Goal: Check status: Check status

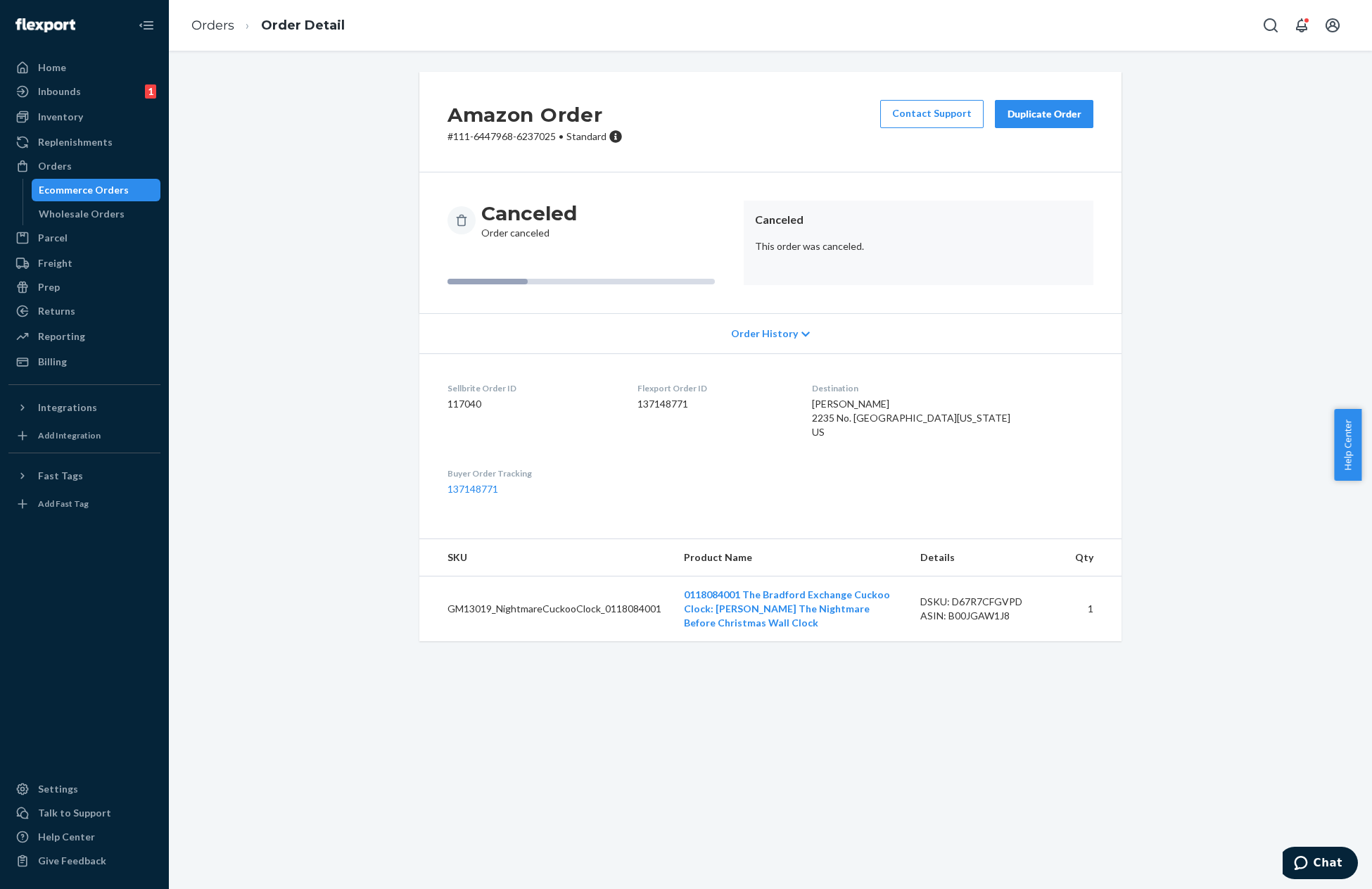
click at [775, 767] on div "Amazon Order # 111-6447968-6237025 • Standard Contact Support Duplicate Order C…" at bounding box center [771, 469] width 1203 height 838
click at [100, 55] on div "Home Inbounds 1 Shipping Plans Problems 1 Inventory Products Replenishments Ord…" at bounding box center [84, 444] width 169 height 889
click at [108, 65] on div "Home" at bounding box center [84, 68] width 149 height 20
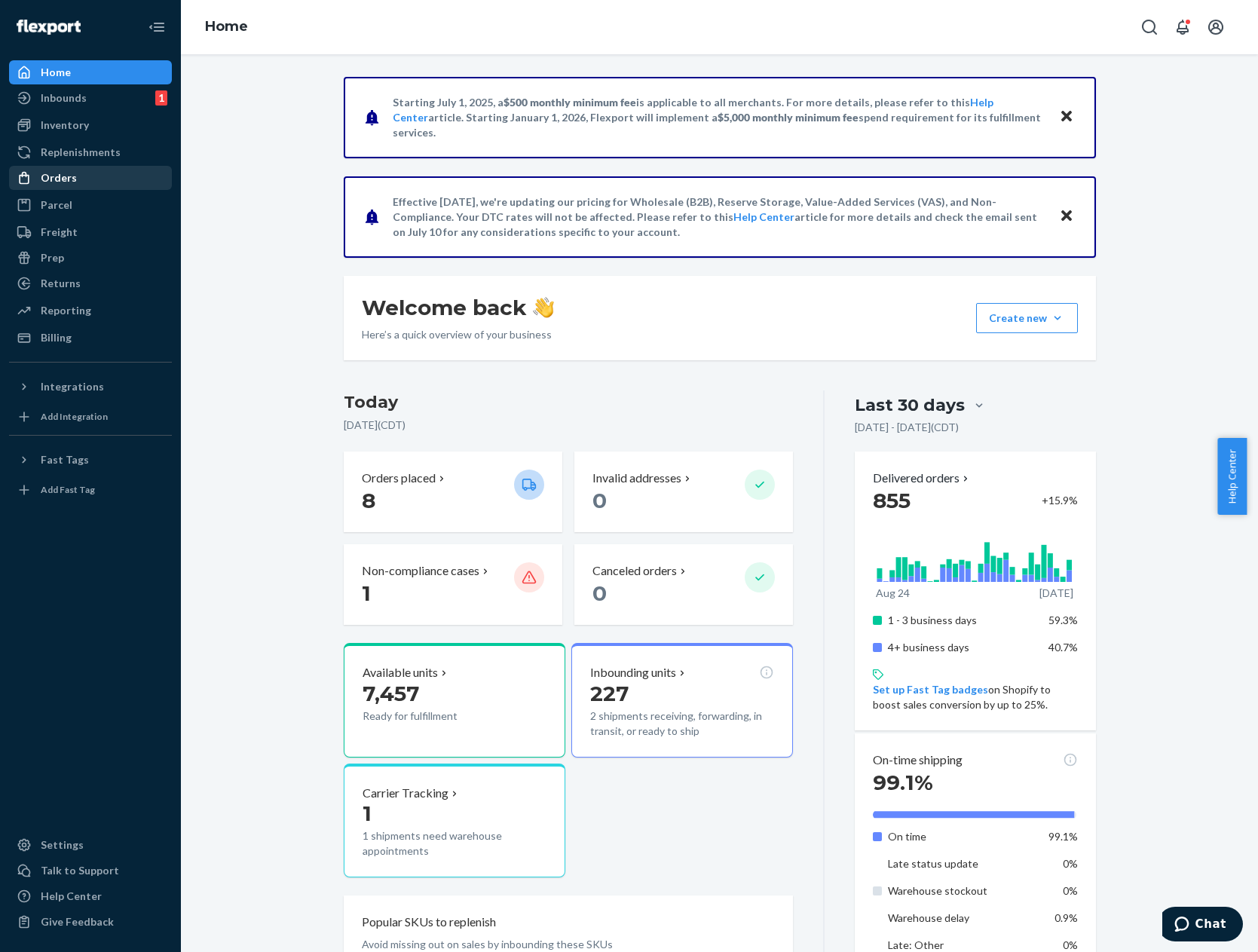
click at [59, 182] on div "Orders" at bounding box center [58, 178] width 36 height 15
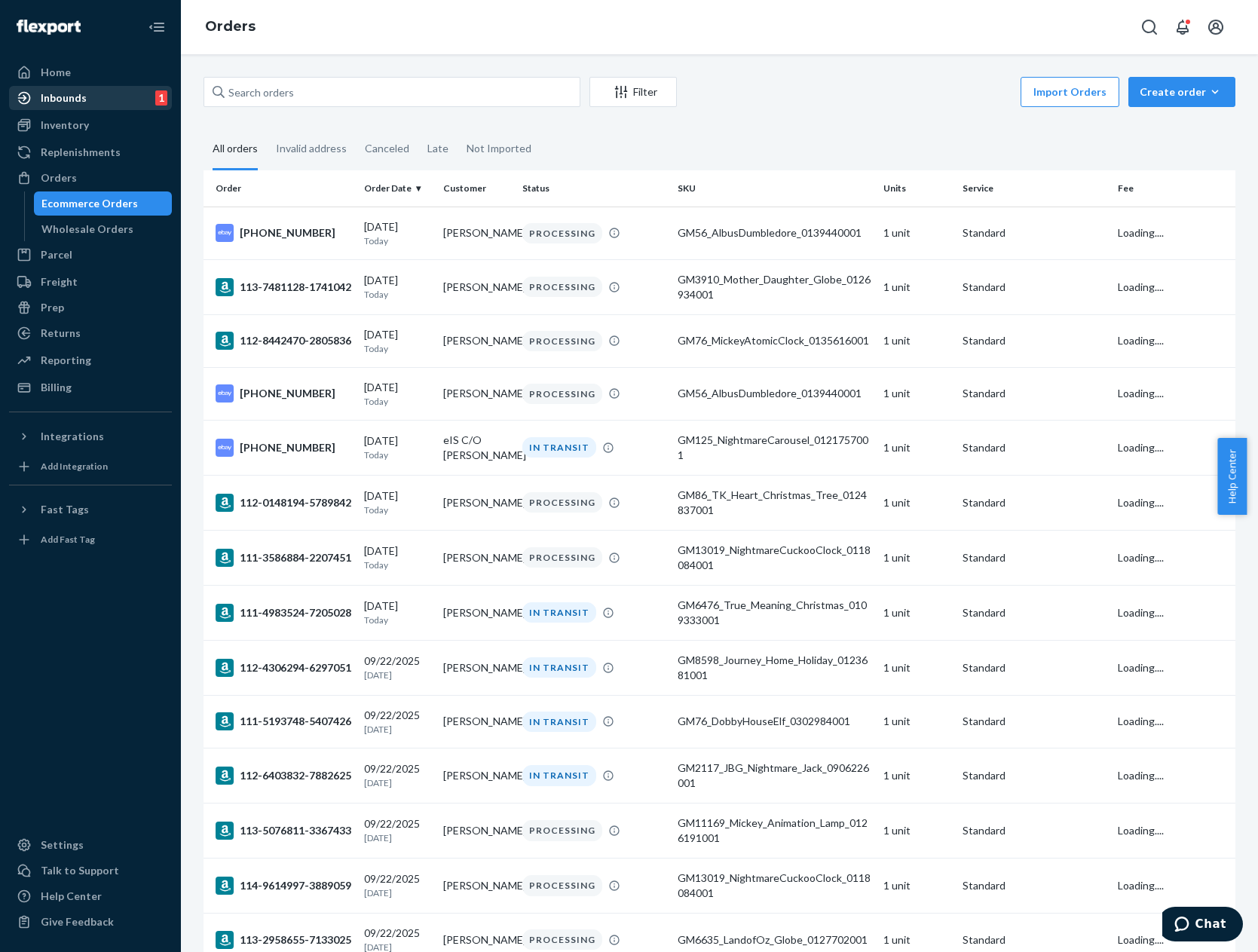
click at [106, 97] on div "Inbounds 1" at bounding box center [90, 98] width 160 height 21
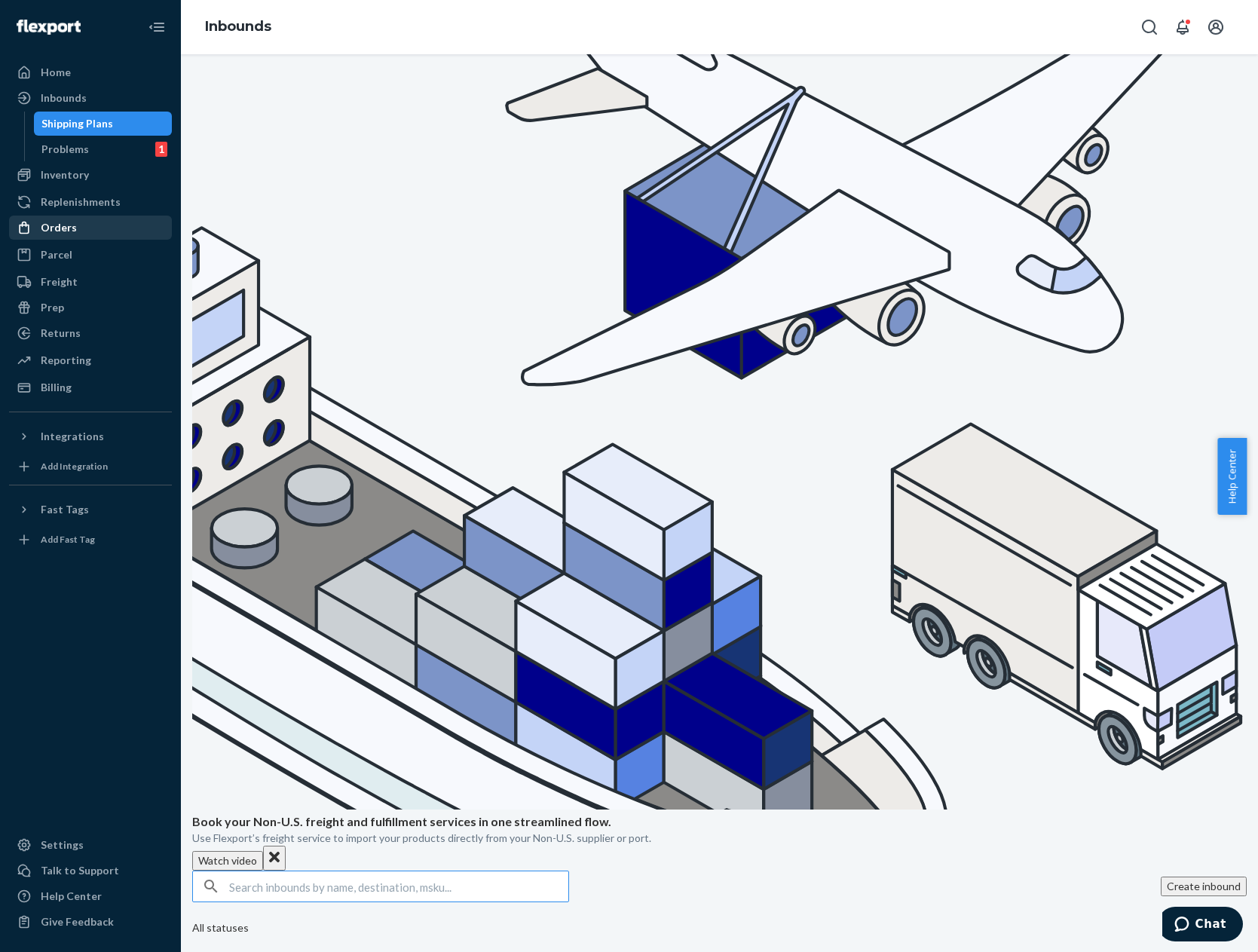
click at [152, 230] on div "Orders" at bounding box center [90, 228] width 160 height 21
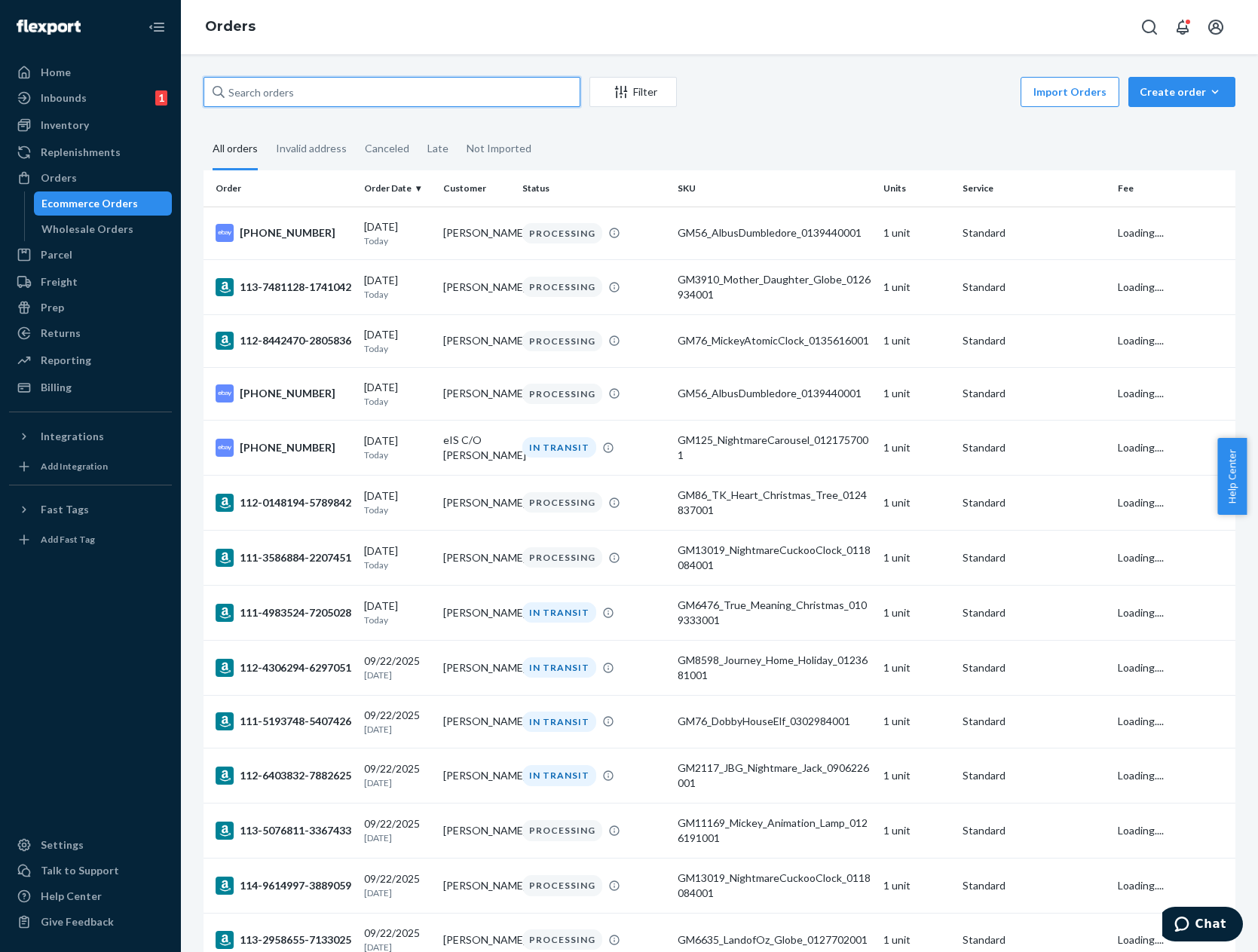
click at [499, 101] on input "text" at bounding box center [391, 91] width 377 height 30
paste input "GM8629_Silver_Blessings_Tree_0134316001"
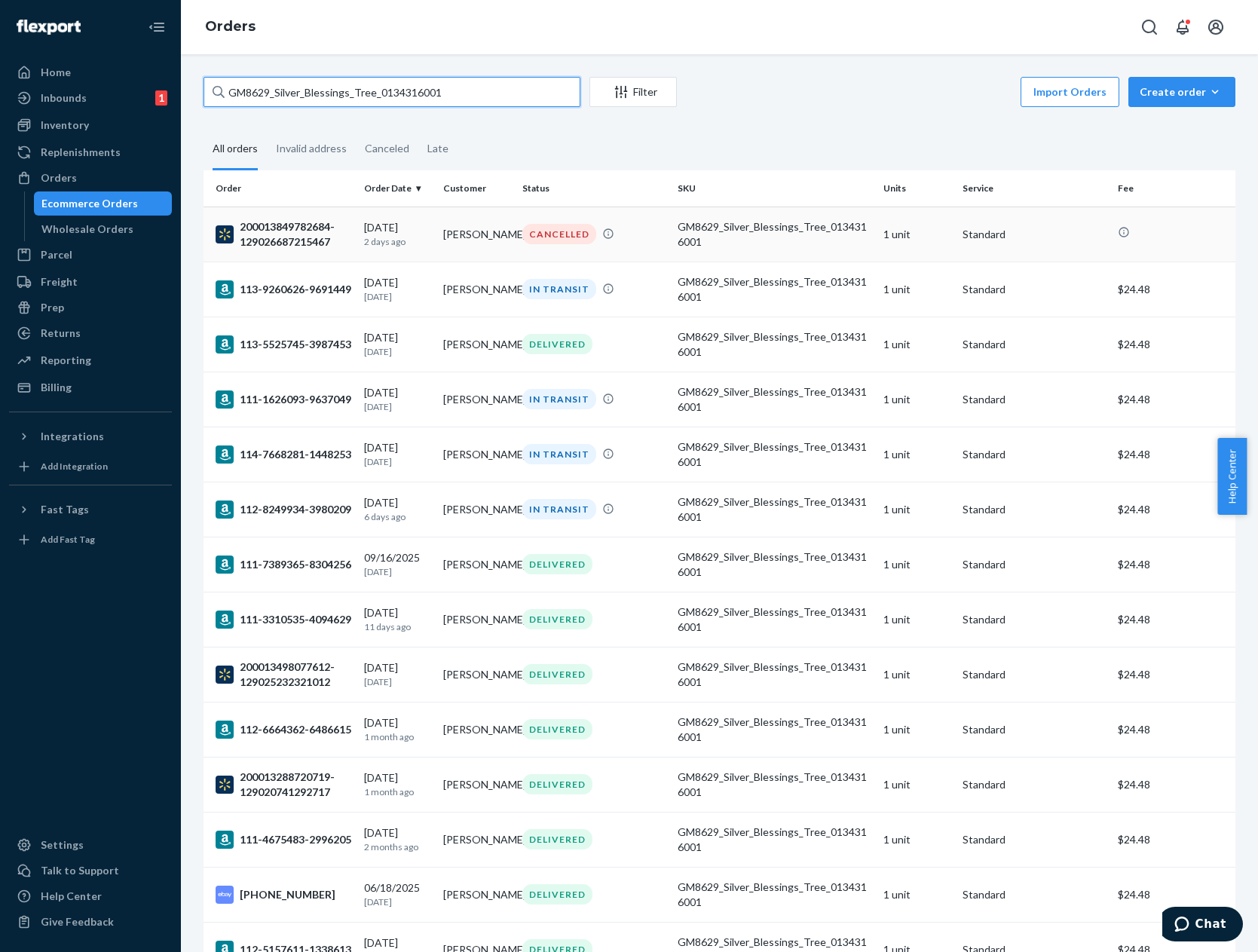
type input "GM8629_Silver_Blessings_Tree_0134316001"
click at [671, 233] on td "GM8629_Silver_Blessings_Tree_0134316001" at bounding box center [774, 233] width 206 height 55
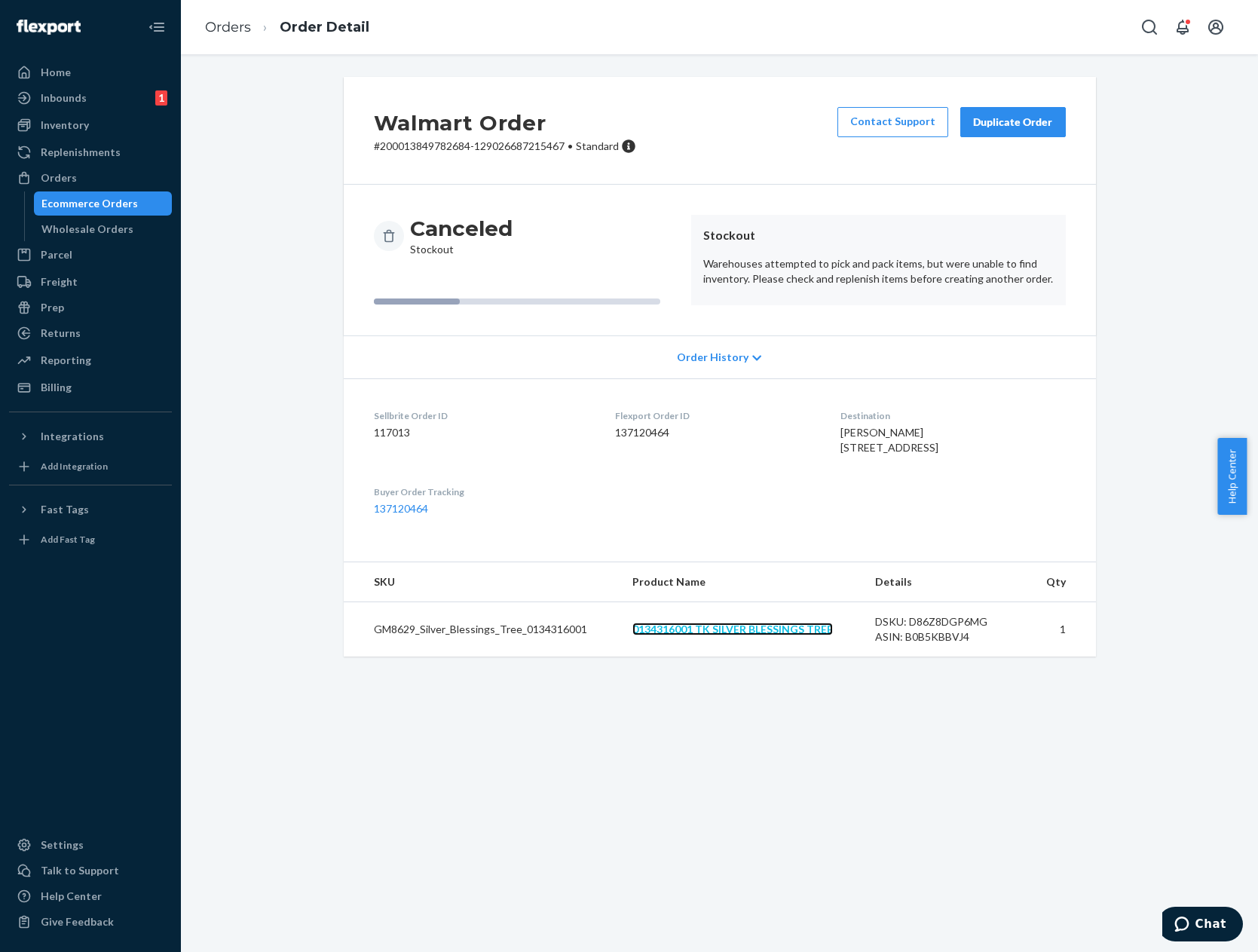
click at [802, 635] on link "0134316001 TK SILVER BLESSINGS TREE" at bounding box center [732, 629] width 200 height 13
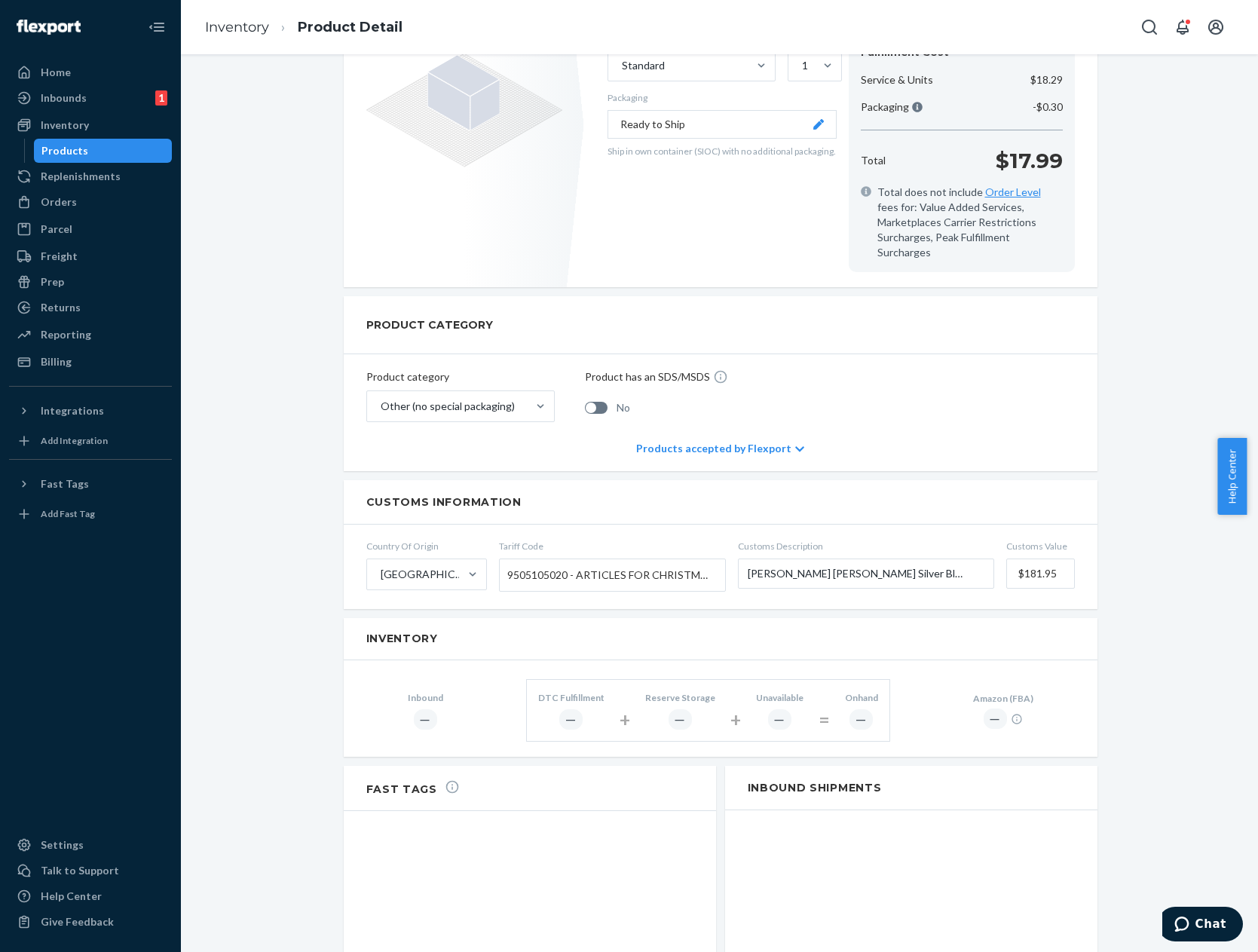
scroll to position [377, 0]
